Goal: Information Seeking & Learning: Understand process/instructions

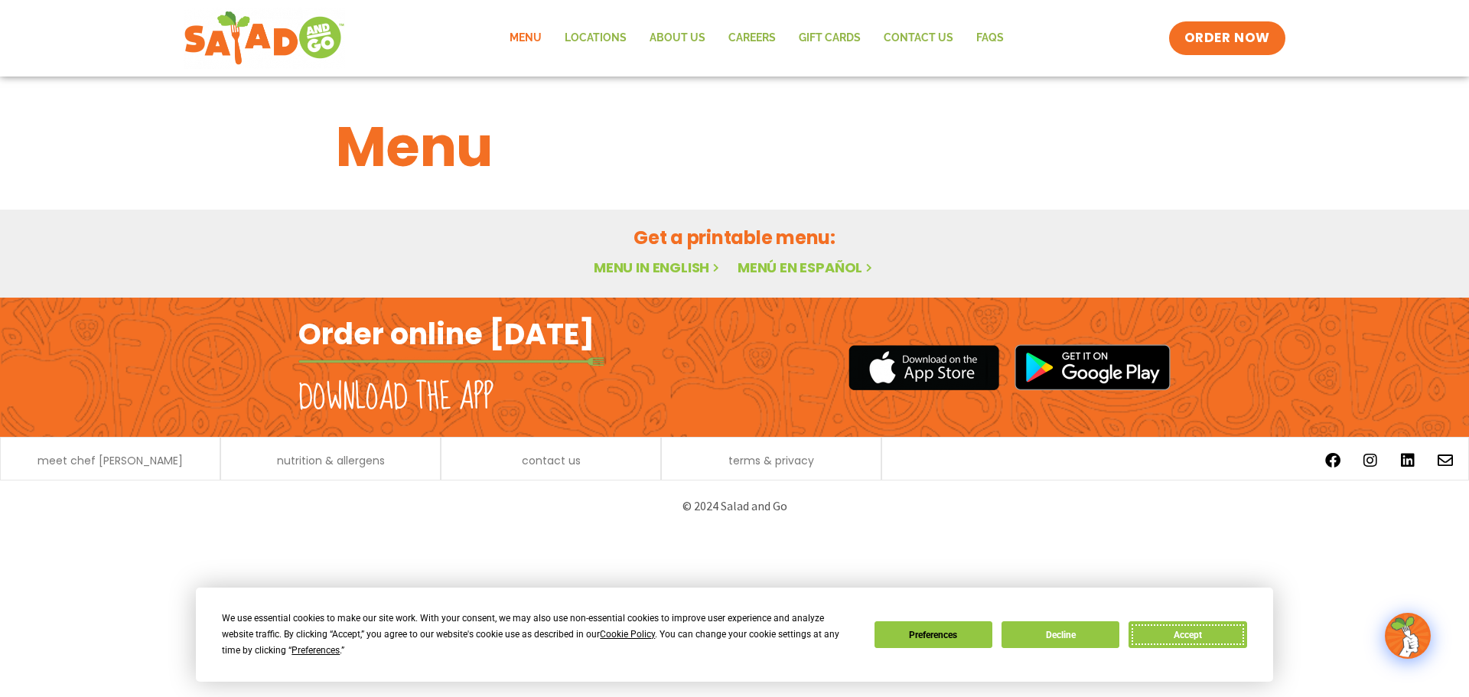
click at [1221, 639] on button "Accept" at bounding box center [1188, 634] width 118 height 27
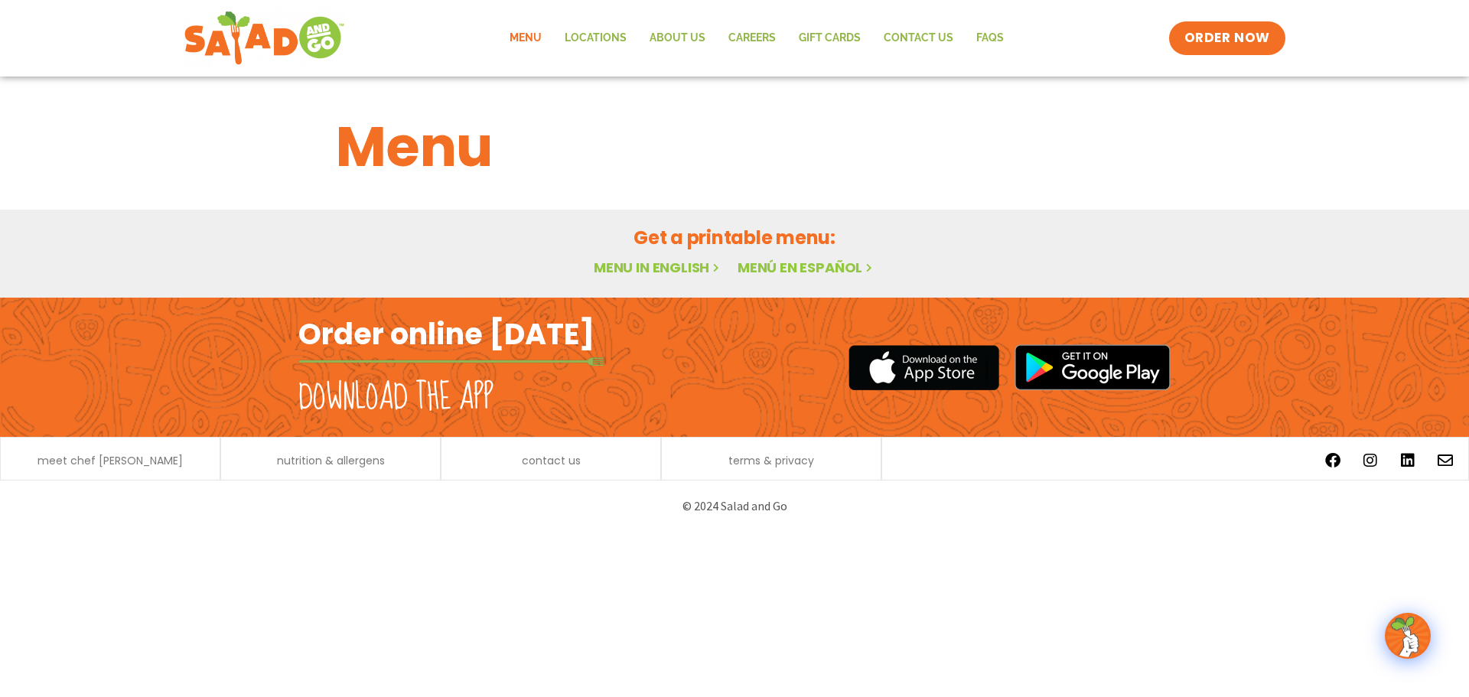
click at [683, 266] on link "Menu in English" at bounding box center [658, 267] width 129 height 19
click at [679, 264] on link "Menu in English" at bounding box center [658, 267] width 129 height 19
click at [1224, 28] on span "ORDER NOW" at bounding box center [1227, 38] width 95 height 20
